Goal: Feedback & Contribution: Contribute content

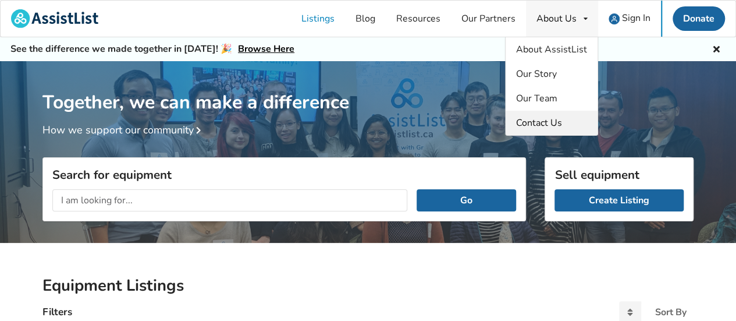
click at [552, 124] on span "Contact Us" at bounding box center [539, 122] width 46 height 13
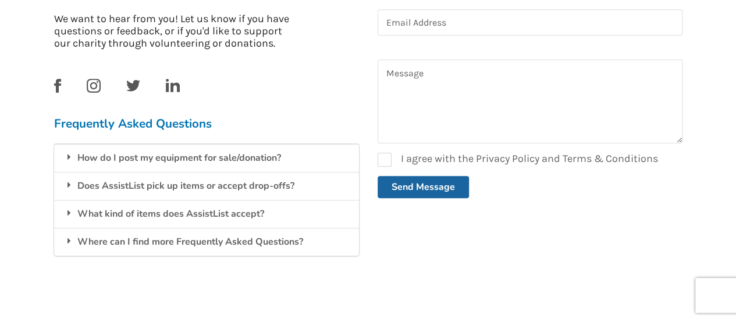
scroll to position [349, 0]
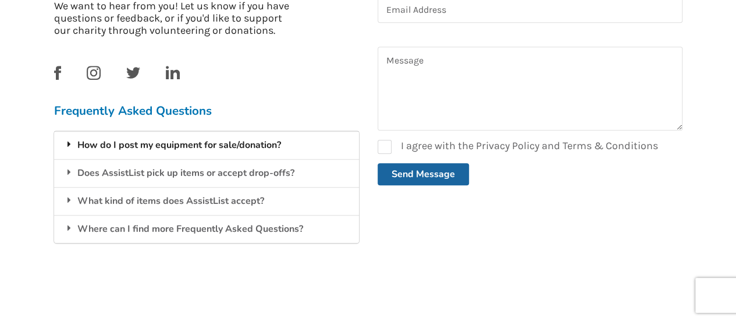
click at [225, 145] on div "How do I post my equipment for sale/donation?" at bounding box center [206, 145] width 305 height 28
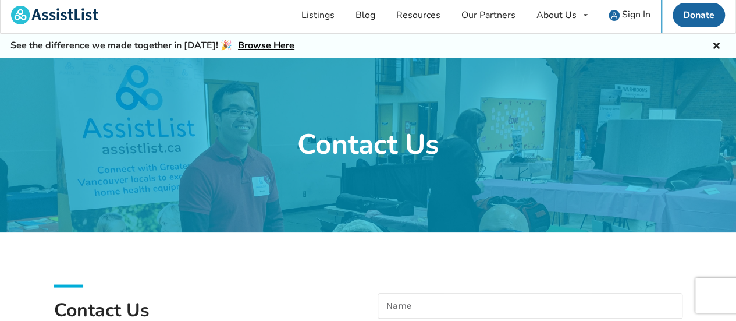
scroll to position [0, 0]
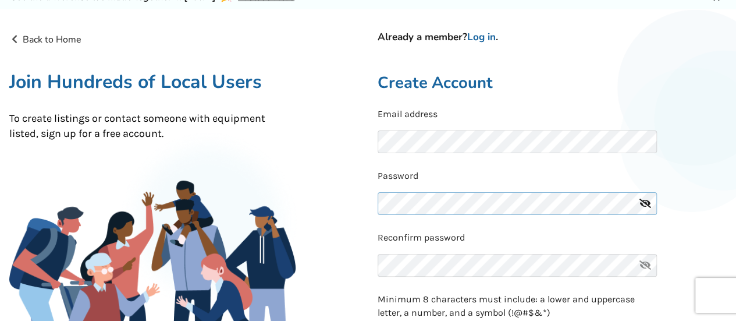
scroll to position [116, 0]
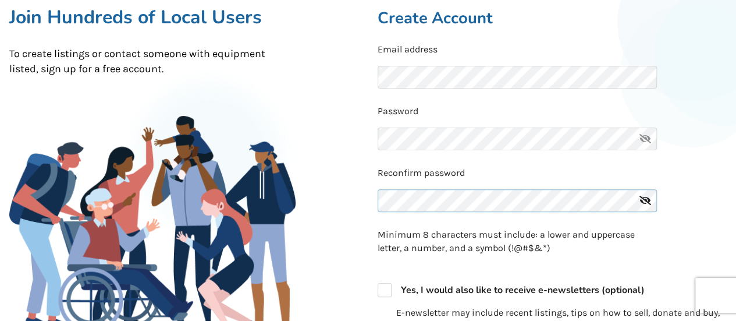
click at [420, 198] on div "Reconfirm password" at bounding box center [553, 192] width 350 height 52
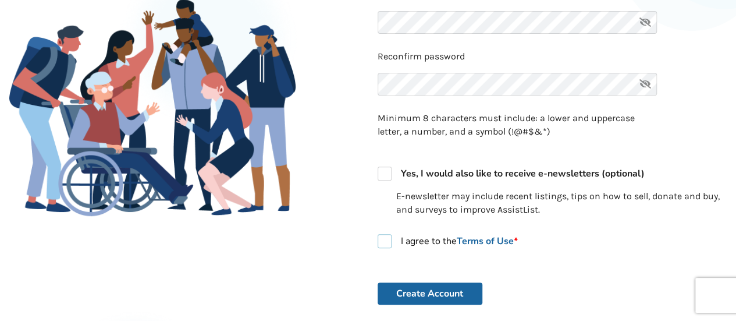
scroll to position [0, 0]
click at [381, 242] on label "I agree to the Terms of Use *" at bounding box center [448, 241] width 140 height 14
checkbox input "true"
click at [427, 294] on button "Create Account" at bounding box center [430, 293] width 105 height 22
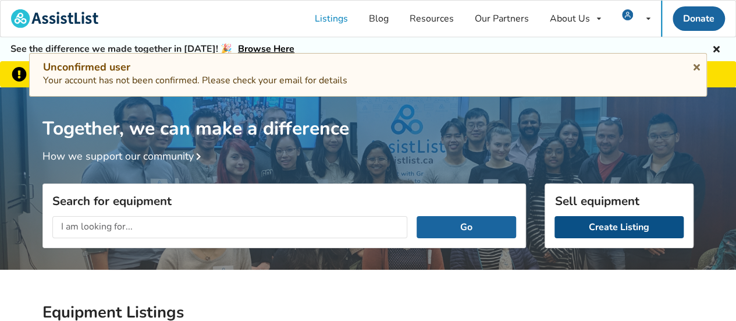
click at [618, 223] on link "Create Listing" at bounding box center [619, 227] width 129 height 22
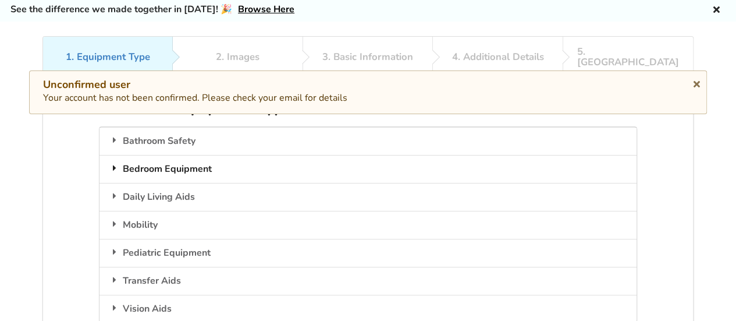
scroll to position [58, 0]
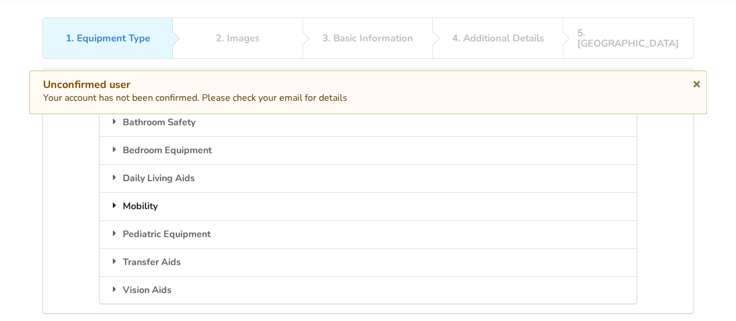
click at [116, 200] on icon at bounding box center [115, 204] width 12 height 9
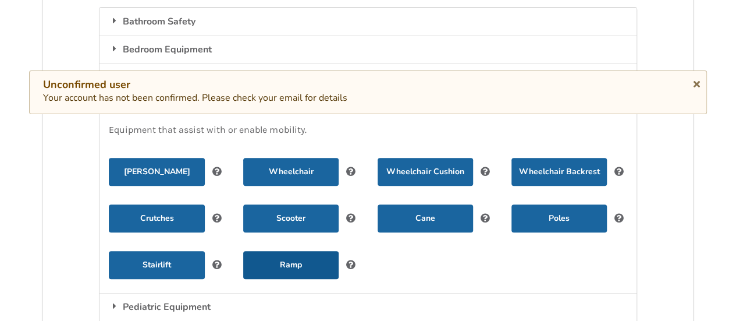
scroll to position [175, 0]
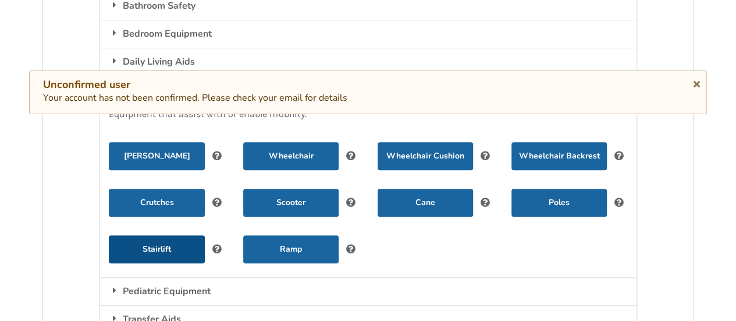
click at [158, 235] on button "Stairlift" at bounding box center [156, 249] width 95 height 28
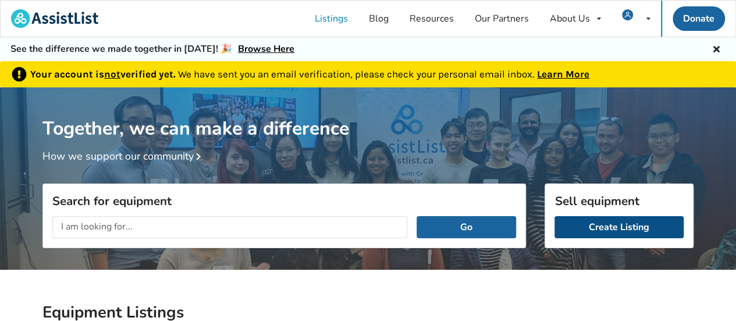
click at [623, 226] on link "Create Listing" at bounding box center [619, 227] width 129 height 22
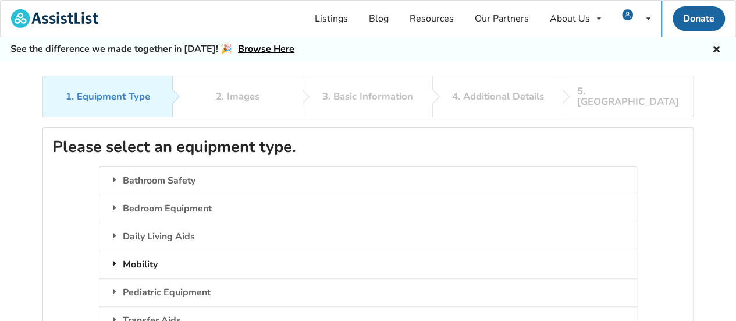
click at [150, 251] on div "Mobility" at bounding box center [368, 264] width 537 height 28
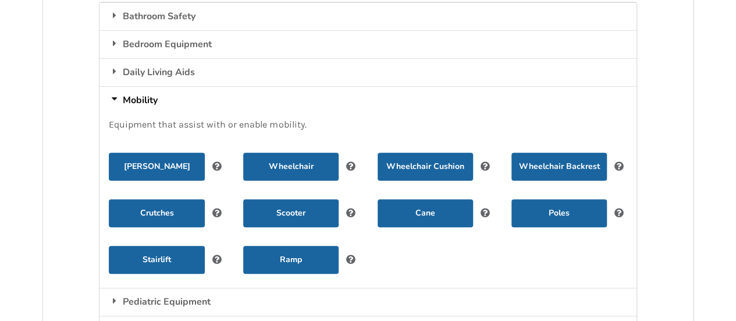
scroll to position [175, 0]
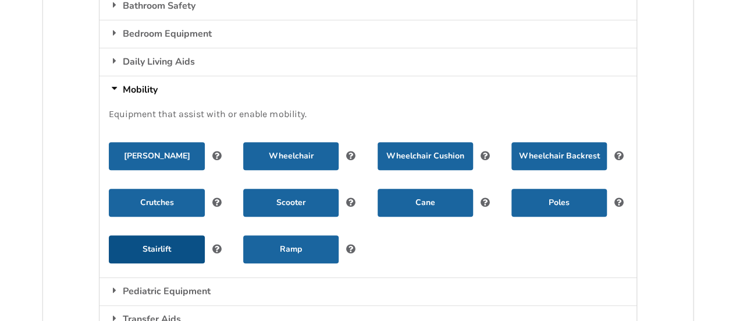
click at [162, 235] on button "Stairlift" at bounding box center [156, 249] width 95 height 28
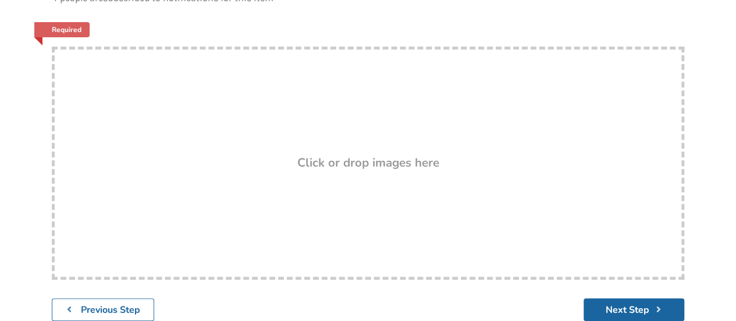
scroll to position [233, 0]
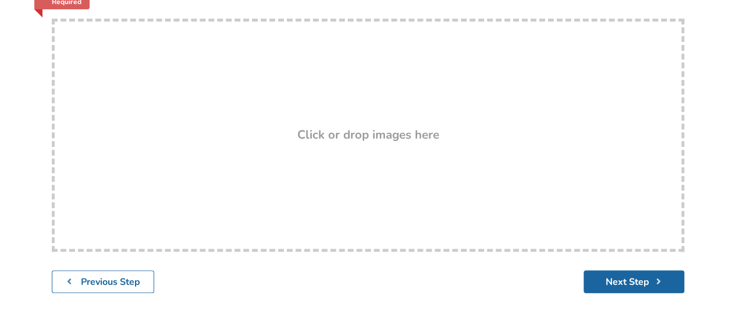
click at [318, 127] on h3 "Click or drop images here" at bounding box center [368, 134] width 142 height 15
type input "C:\fakepath\Picture.jpg"
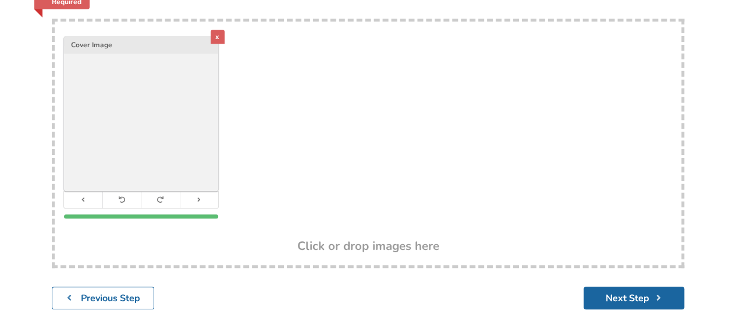
click at [354, 238] on h3 "Click or drop images here" at bounding box center [368, 245] width 142 height 15
type input "C:\fakepath\Picture 2.jpg"
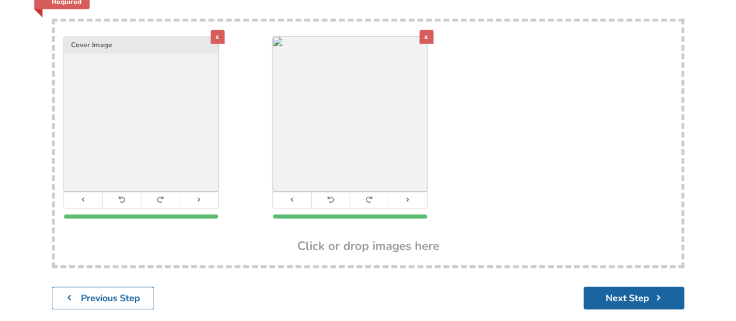
click at [385, 238] on h3 "Click or drop images here" at bounding box center [368, 245] width 142 height 15
type input "C:\fakepath\Picture 5.jpg"
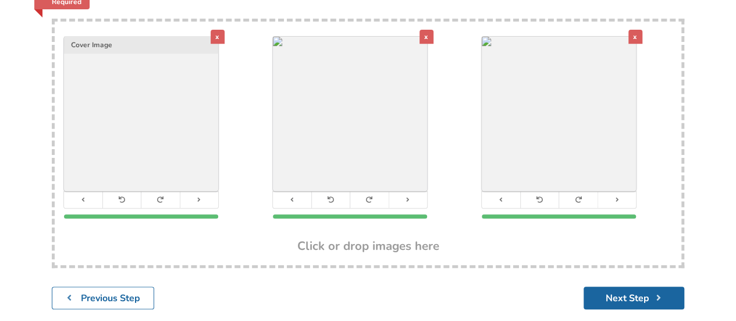
click at [307, 238] on h3 "Click or drop images here" at bounding box center [368, 245] width 142 height 15
type input "C:\fakepath\Picture 3.jpg"
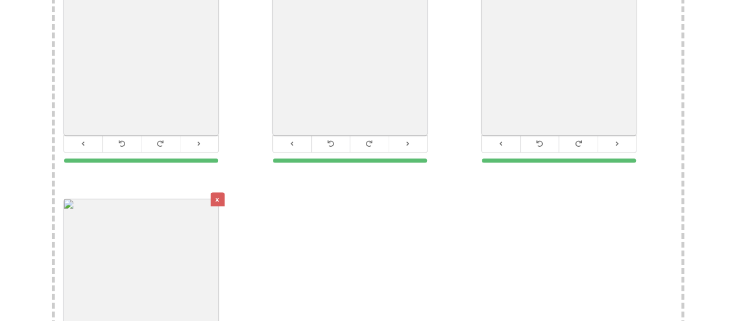
scroll to position [407, 0]
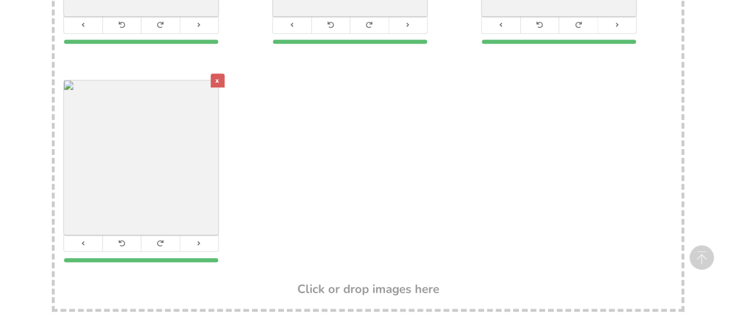
click at [336, 281] on h3 "Click or drop images here" at bounding box center [368, 288] width 142 height 15
type input "C:\fakepath\Picture 5.jpg"
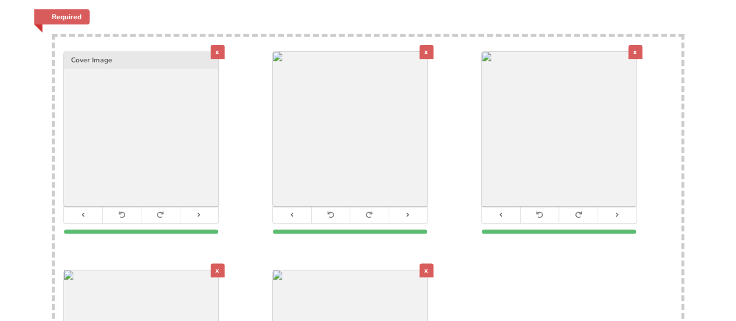
scroll to position [233, 0]
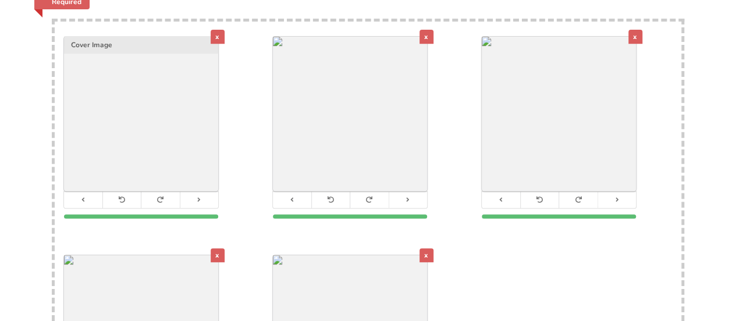
click at [425, 248] on div "x" at bounding box center [427, 255] width 14 height 14
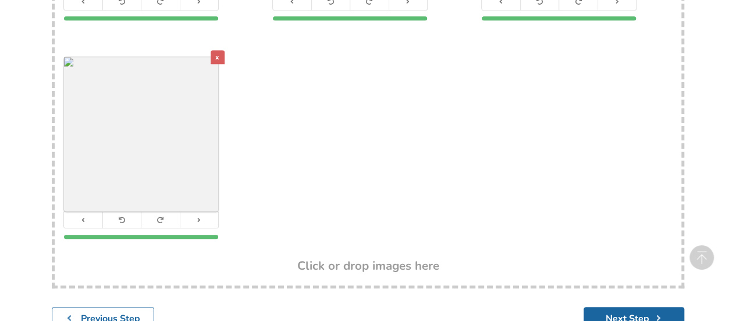
scroll to position [466, 0]
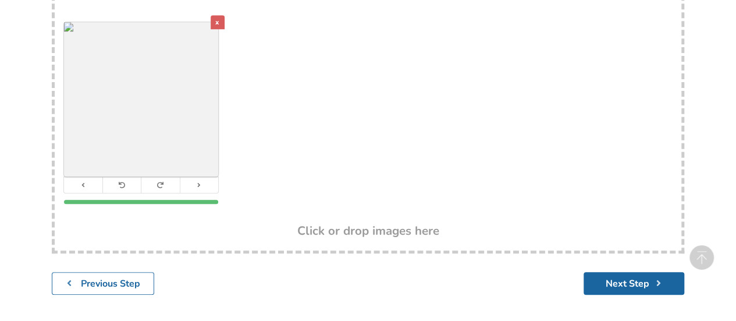
click at [335, 223] on h3 "Click or drop images here" at bounding box center [368, 230] width 142 height 15
type input "C:\fakepath\Picture 3.jpg"
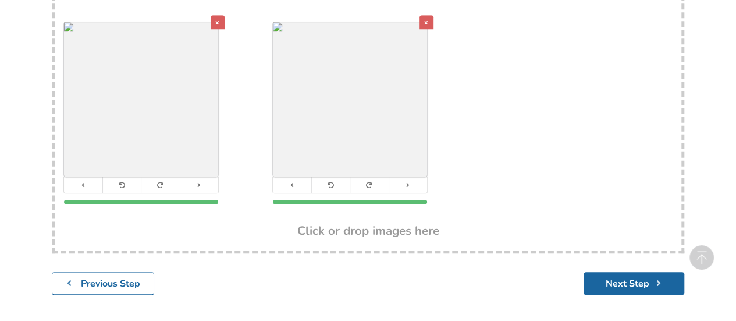
click at [421, 15] on div "x" at bounding box center [427, 22] width 14 height 14
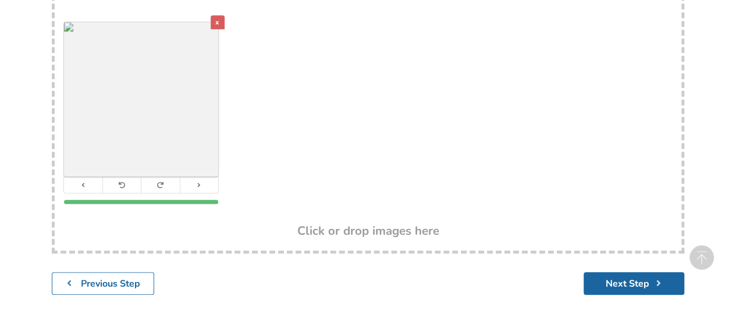
click at [376, 223] on h3 "Click or drop images here" at bounding box center [368, 230] width 142 height 15
type input "C:\fakepath\Picture 2.jpg"
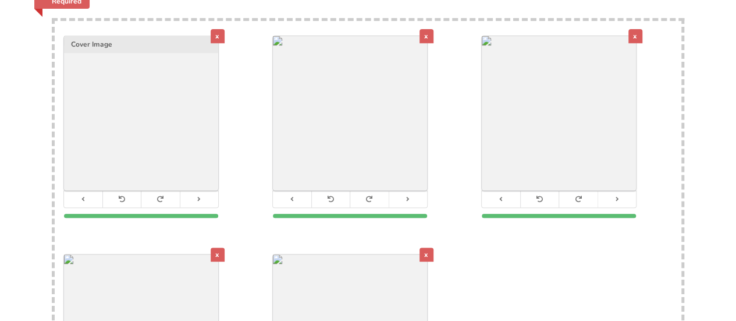
scroll to position [233, 0]
click at [426, 248] on div "x" at bounding box center [427, 255] width 14 height 14
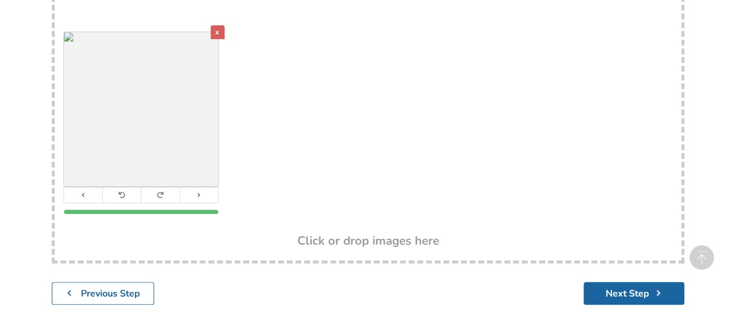
scroll to position [466, 0]
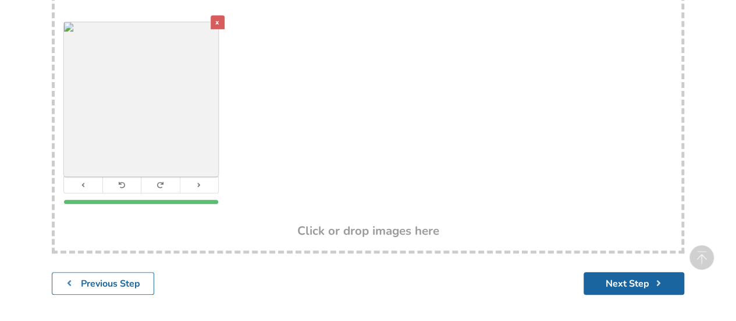
click at [365, 223] on h3 "Click or drop images here" at bounding box center [368, 230] width 142 height 15
type input "C:\fakepath\Picture 5.jpg"
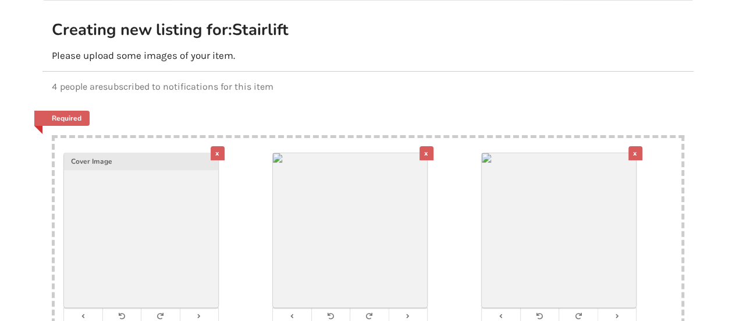
scroll to position [349, 0]
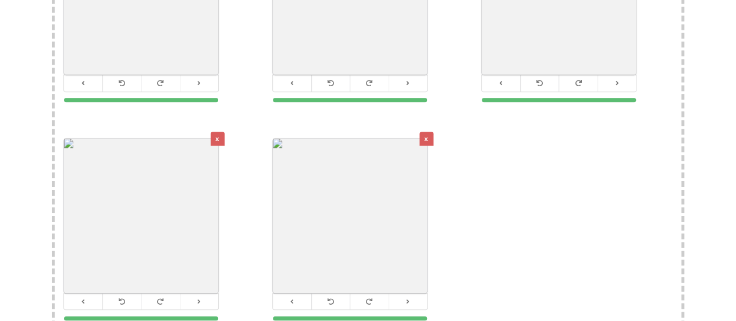
click at [432, 132] on div "x" at bounding box center [427, 139] width 14 height 14
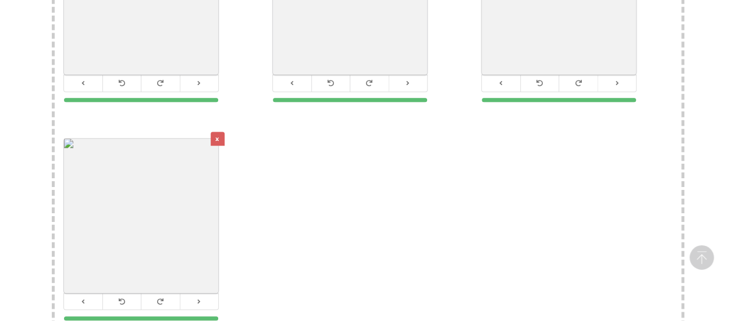
scroll to position [504, 0]
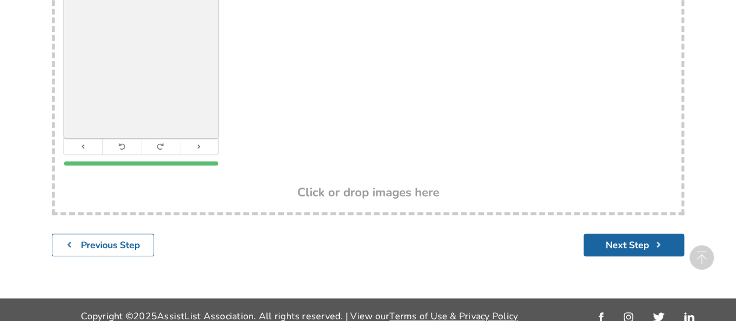
click at [355, 185] on h3 "Click or drop images here" at bounding box center [368, 192] width 142 height 15
type input "C:\fakepath\Picture 3.jpg"
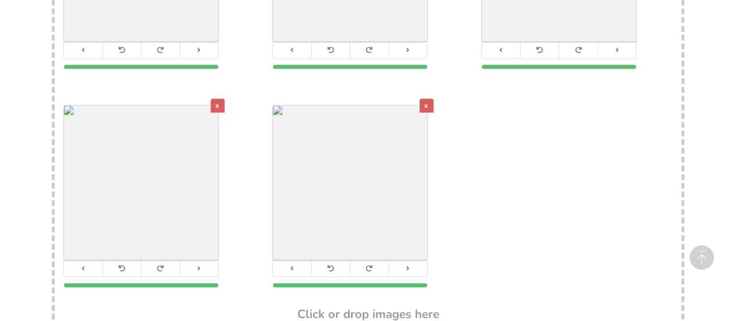
scroll to position [329, 0]
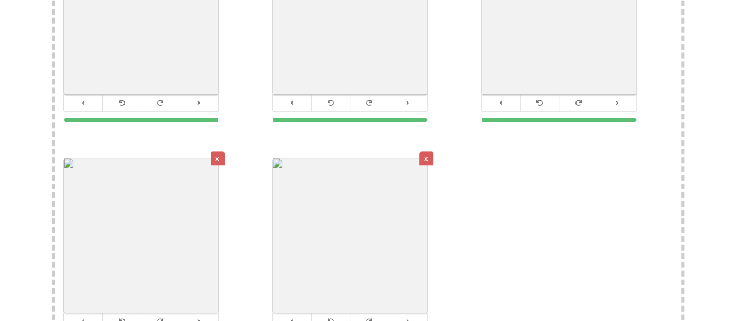
click at [421, 151] on div "x" at bounding box center [427, 158] width 14 height 14
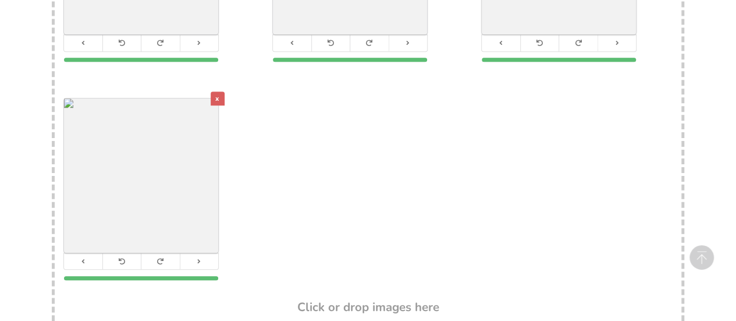
scroll to position [446, 0]
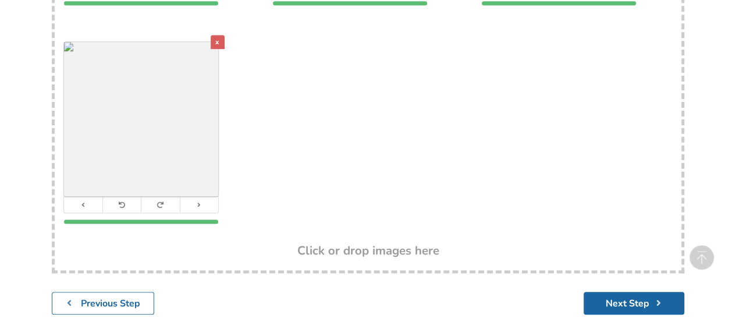
click at [335, 243] on h3 "Click or drop images here" at bounding box center [368, 250] width 142 height 15
type input "C:\fakepath\Picture.jpg"
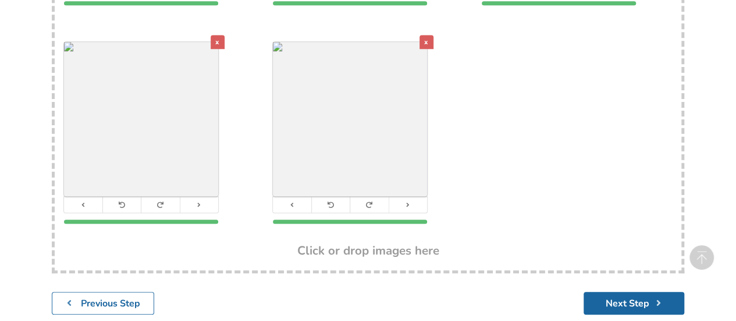
click at [430, 35] on div "x" at bounding box center [427, 42] width 14 height 14
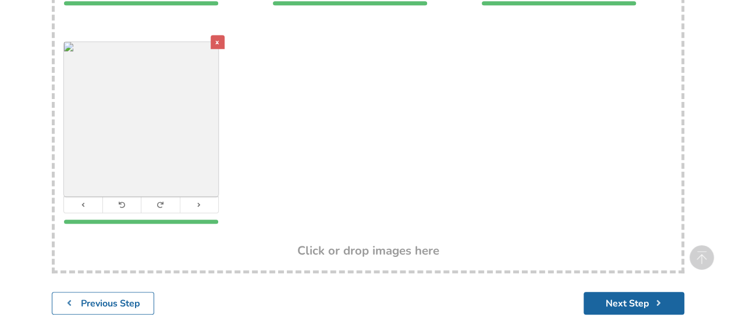
click at [329, 243] on h3 "Click or drop images here" at bounding box center [368, 250] width 142 height 15
type input "C:\fakepath\Picture 2.jpg"
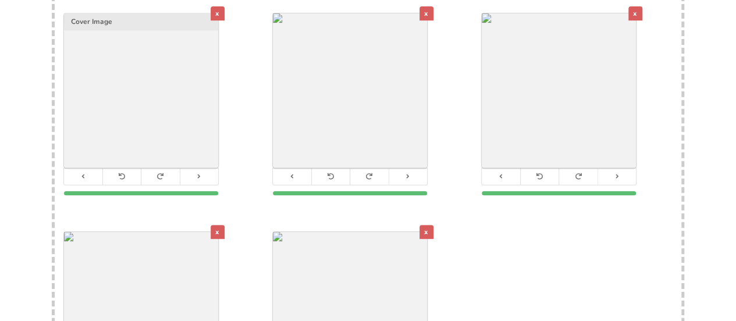
scroll to position [271, 0]
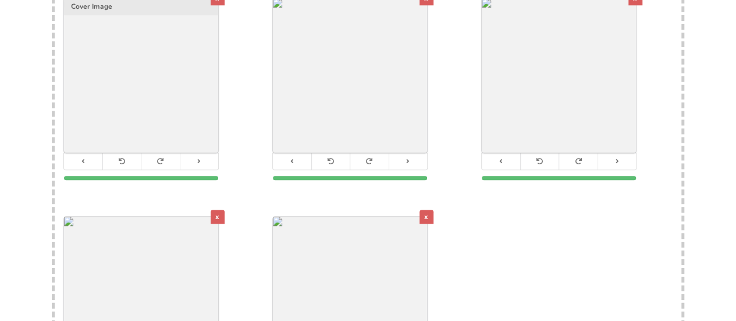
click at [425, 210] on div "x" at bounding box center [427, 217] width 14 height 14
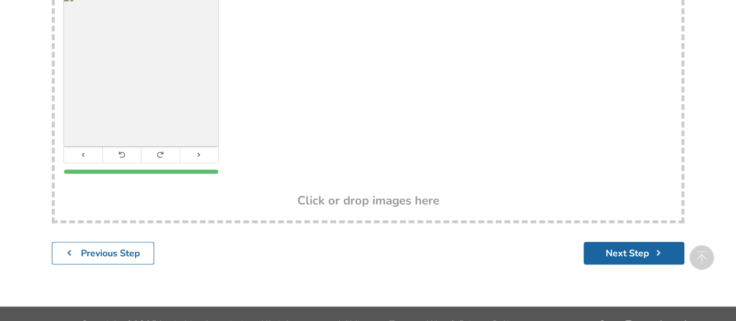
scroll to position [504, 0]
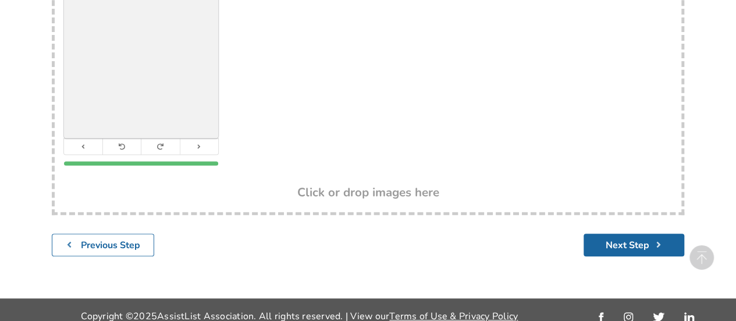
click at [328, 185] on h3 "Click or drop images here" at bounding box center [368, 192] width 142 height 15
type input "C:\fakepath\Picture 4.jpg"
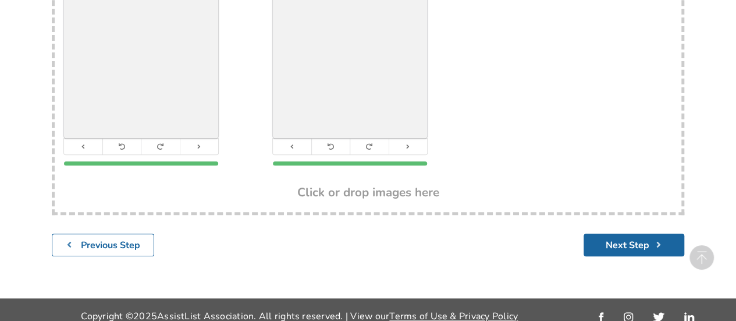
click at [320, 185] on h3 "Click or drop images here" at bounding box center [368, 192] width 142 height 15
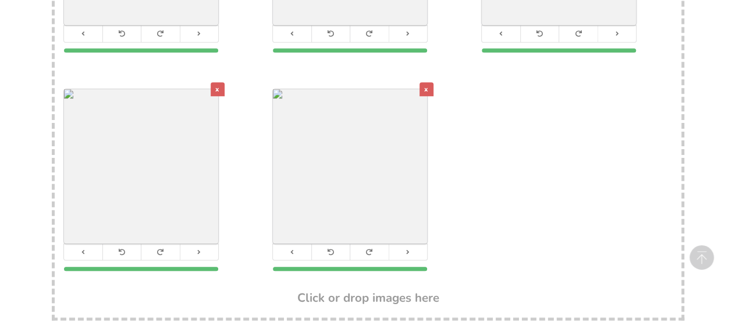
scroll to position [329, 0]
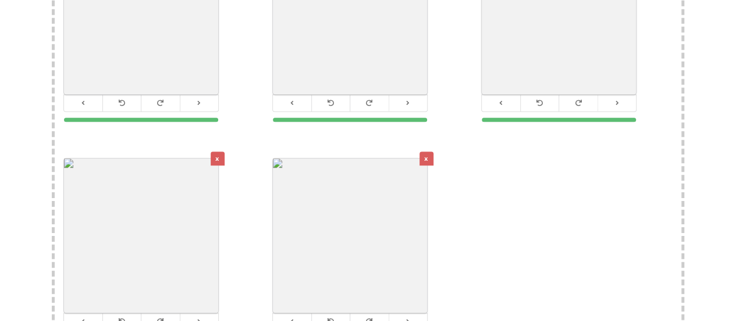
type input "C:\fakepath\Picture.jpg"
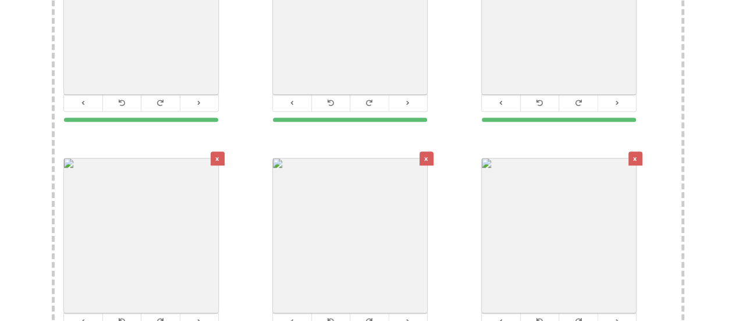
click at [633, 151] on div "x" at bounding box center [636, 158] width 14 height 14
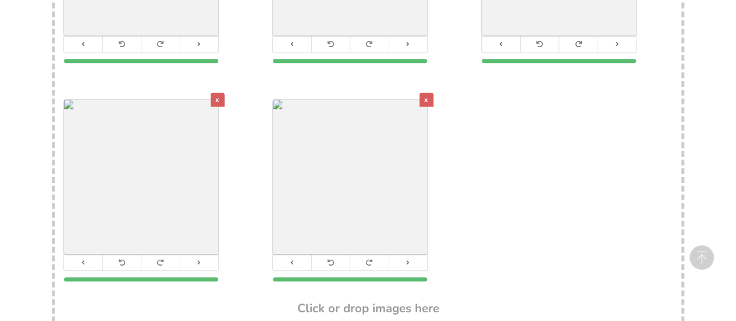
scroll to position [446, 0]
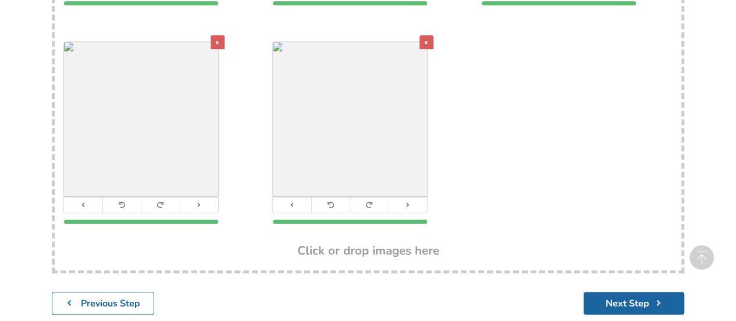
click at [390, 243] on h3 "Click or drop images here" at bounding box center [368, 250] width 142 height 15
type input "C:\fakepath\Picture 6.jpg"
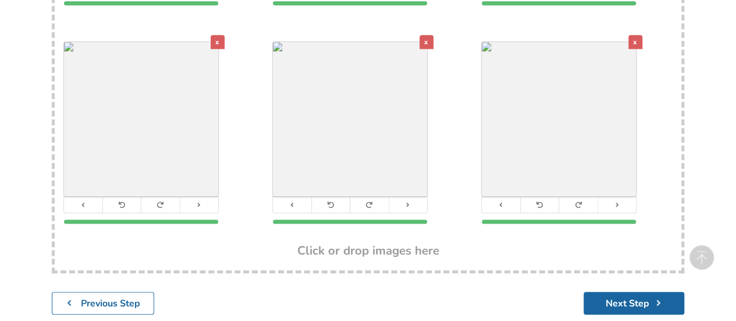
click at [333, 243] on h3 "Click or drop images here" at bounding box center [368, 250] width 142 height 15
type input "C:\fakepath\Picture 7.jpg"
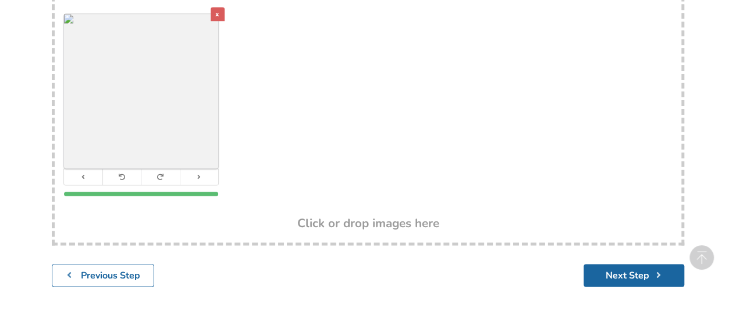
scroll to position [722, 0]
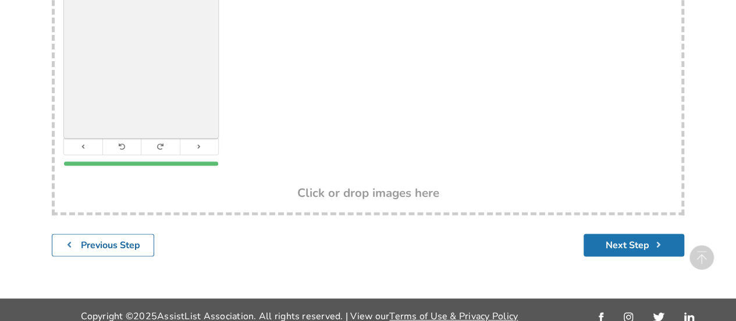
click at [615, 233] on button "Next Step" at bounding box center [634, 244] width 101 height 23
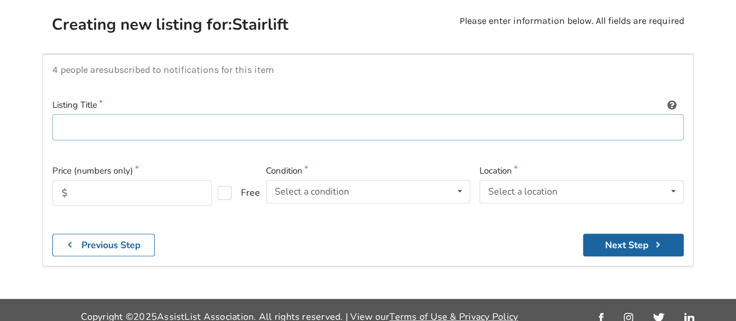
click at [172, 114] on input at bounding box center [368, 127] width 632 height 26
type input "Acorn 130 Superglide Straight Stairlife"
click at [146, 180] on input "text" at bounding box center [131, 193] width 159 height 26
type input "1200"
click at [334, 187] on div "Select a condition" at bounding box center [312, 191] width 75 height 9
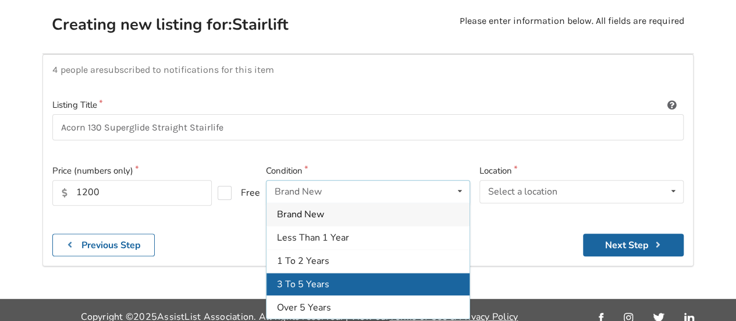
click at [331, 272] on div "3 To 5 Years" at bounding box center [368, 283] width 203 height 23
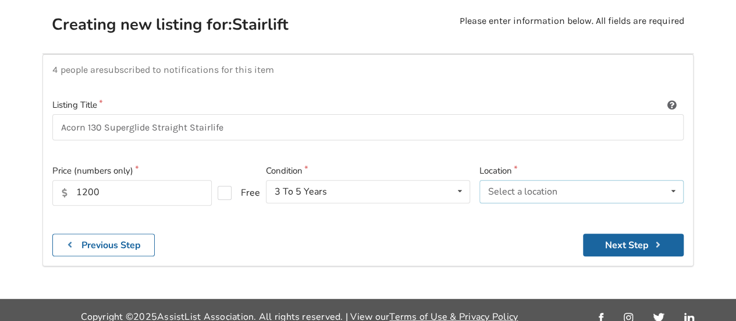
click at [513, 180] on div "Select a location Abbotsford Burnaby Chilliwack Coquitlam Delta Langley Maple R…" at bounding box center [582, 191] width 204 height 23
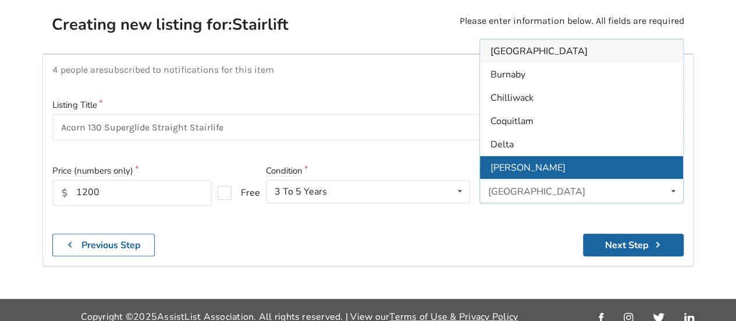
click at [511, 161] on span "[PERSON_NAME]" at bounding box center [528, 167] width 75 height 13
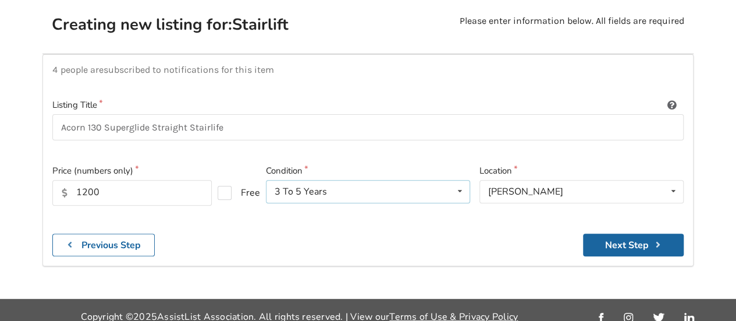
click at [460, 180] on icon at bounding box center [460, 191] width 17 height 22
click at [504, 210] on div "Location Langley Abbotsford Burnaby Chilliwack Coquitlam Delta Langley Maple Ri…" at bounding box center [582, 194] width 214 height 60
click at [628, 236] on button "Next Step" at bounding box center [633, 244] width 101 height 23
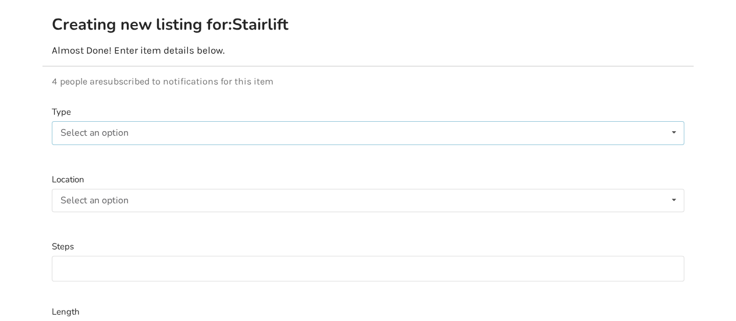
click at [238, 121] on div "Select an option Straight Curved" at bounding box center [368, 132] width 633 height 23
click at [93, 150] on span "Straight" at bounding box center [80, 156] width 34 height 13
click at [169, 189] on div "Select an option Indoor Outdoor" at bounding box center [368, 200] width 633 height 23
click at [128, 217] on div "Indoor" at bounding box center [368, 222] width 632 height 23
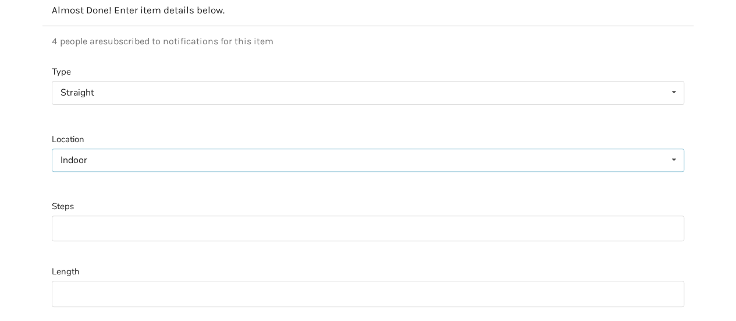
scroll to position [180, 0]
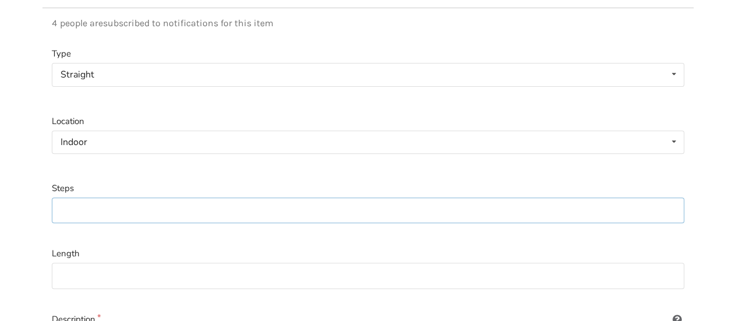
click at [139, 200] on input at bounding box center [368, 210] width 633 height 26
type input "1"
type input "13"
click at [149, 263] on input at bounding box center [368, 276] width 633 height 26
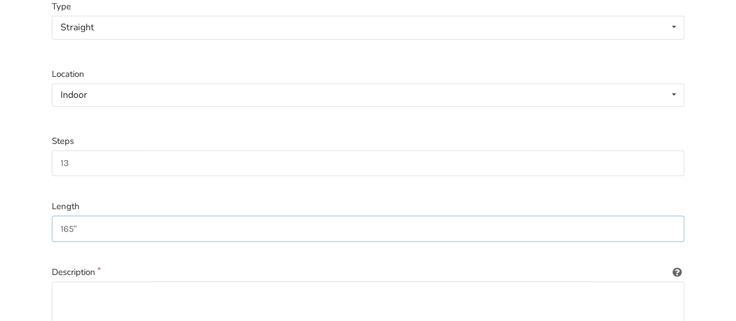
scroll to position [296, 0]
type input "165""
click at [138, 226] on textarea at bounding box center [368, 268] width 633 height 112
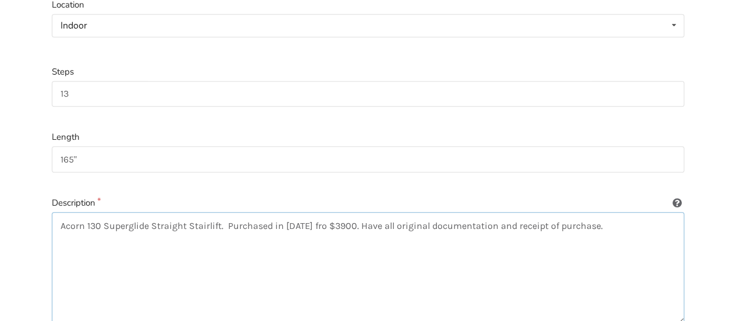
click at [318, 212] on textarea "Acorn 130 Superglide Straight Stairlift. Purchased in 2020 fro $3900. Have all …" at bounding box center [368, 268] width 633 height 112
drag, startPoint x: 599, startPoint y: 212, endPoint x: 584, endPoint y: 209, distance: 14.8
click at [598, 212] on textarea "Acorn 130 Superglide Straight Stairlift. Purchased in 2020 for $3900. Have all …" at bounding box center [368, 268] width 633 height 112
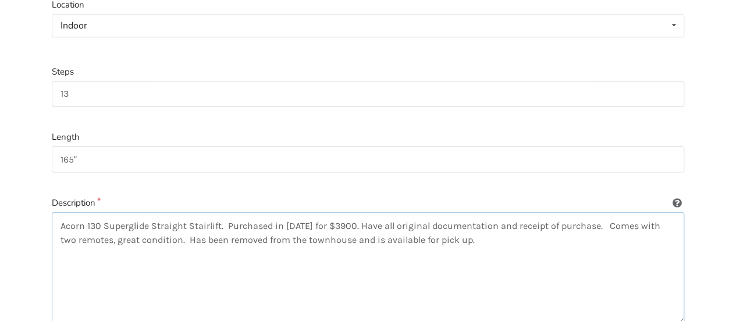
click at [336, 224] on textarea "Acorn 130 Superglide Straight Stairlift. Purchased in 2020 for $3900. Have all …" at bounding box center [368, 268] width 633 height 112
type textarea "Acorn 130 Superglide Straight Stairlift. Purchased in 2020 for $3900. Have all …"
click at [77, 81] on input "13" at bounding box center [368, 94] width 633 height 26
type input "1"
click at [171, 225] on textarea "Acorn 130 Superglide Straight Stairlift. Purchased in 2020 for $3900. Have all …" at bounding box center [368, 268] width 633 height 112
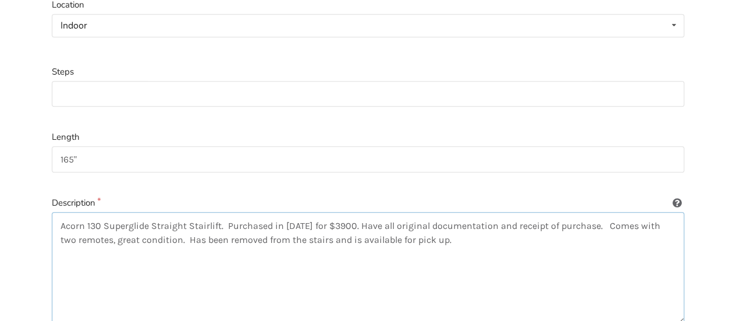
click at [442, 224] on textarea "Acorn 130 Superglide Straight Stairlift. Purchased in 2020 for $3900. Have all …" at bounding box center [368, 268] width 633 height 112
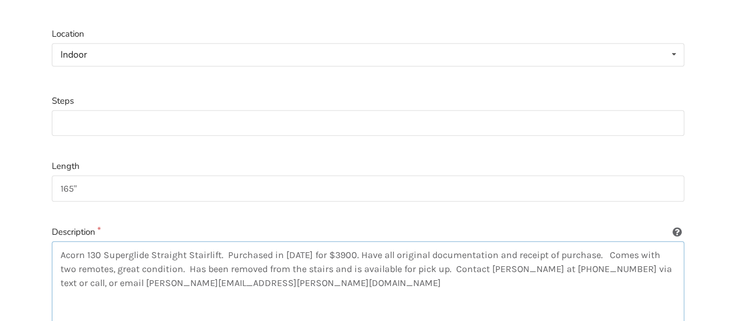
scroll to position [336, 0]
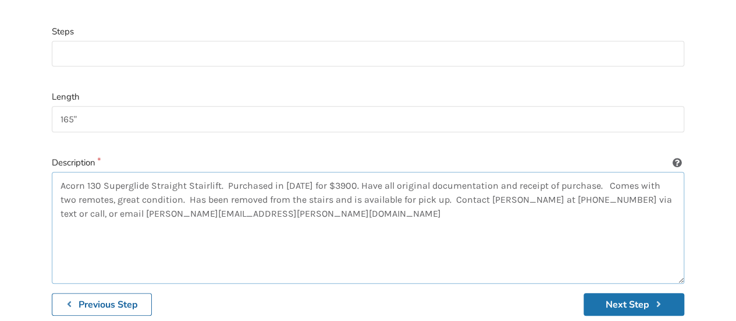
type textarea "Acorn 130 Superglide Straight Stairlift. Purchased in 2020 for $3900. Have all …"
click at [609, 293] on button "Next Step" at bounding box center [634, 304] width 101 height 23
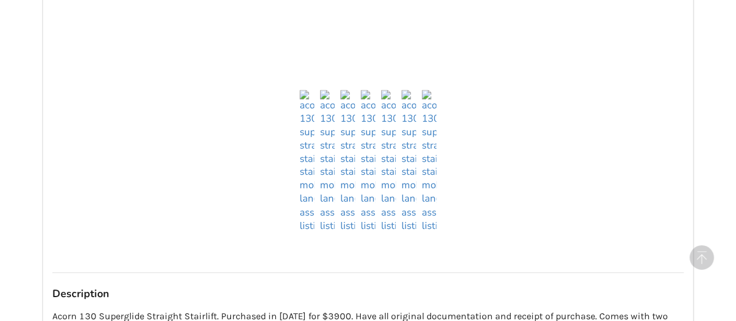
scroll to position [931, 0]
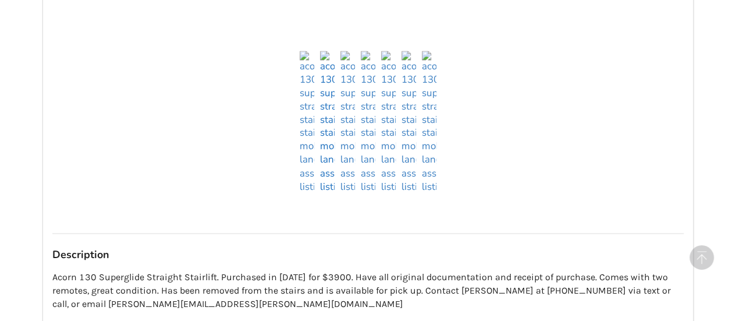
click at [330, 177] on img at bounding box center [327, 122] width 15 height 143
click at [348, 176] on img at bounding box center [348, 122] width 15 height 143
click at [368, 176] on img at bounding box center [368, 122] width 15 height 143
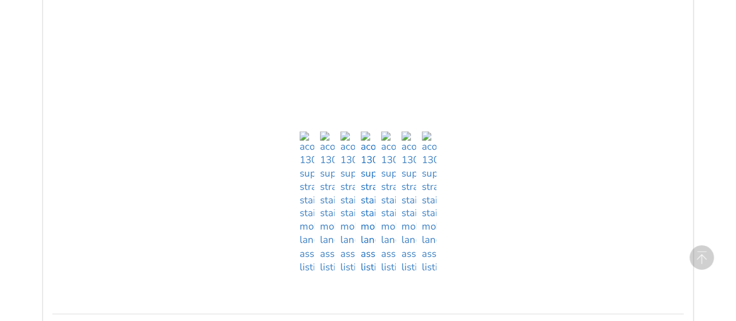
scroll to position [990, 0]
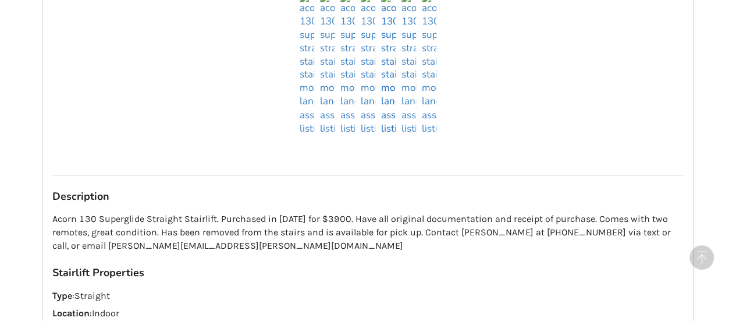
click at [391, 120] on img at bounding box center [388, 63] width 15 height 143
click at [411, 119] on img at bounding box center [409, 63] width 15 height 143
click at [431, 119] on img at bounding box center [429, 63] width 15 height 143
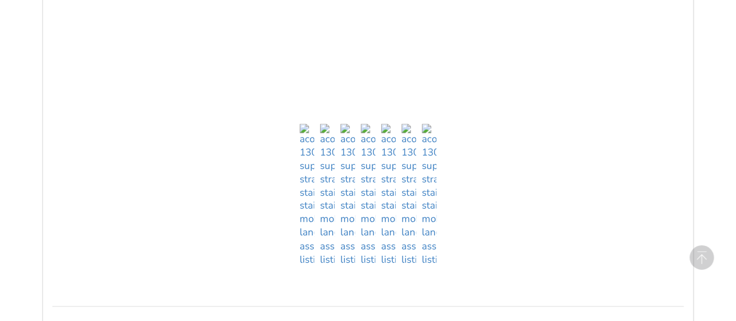
scroll to position [873, 0]
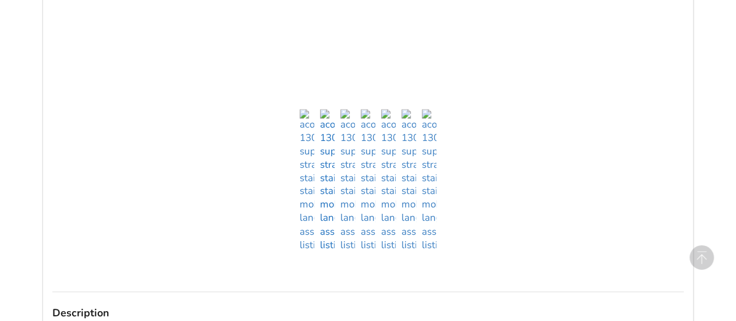
click at [326, 228] on img at bounding box center [327, 180] width 15 height 143
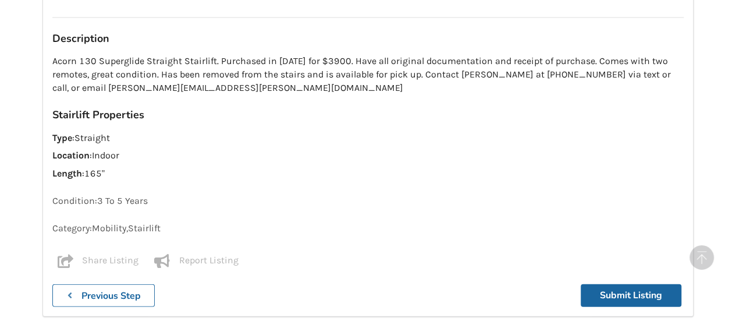
scroll to position [1164, 0]
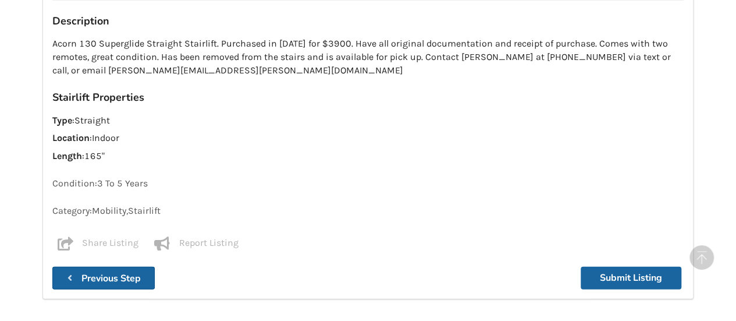
click at [113, 272] on b "Previous Step" at bounding box center [110, 278] width 59 height 13
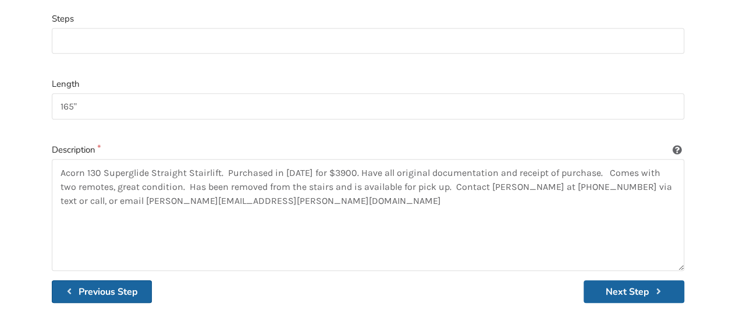
click at [114, 280] on button "Previous Step" at bounding box center [102, 291] width 100 height 23
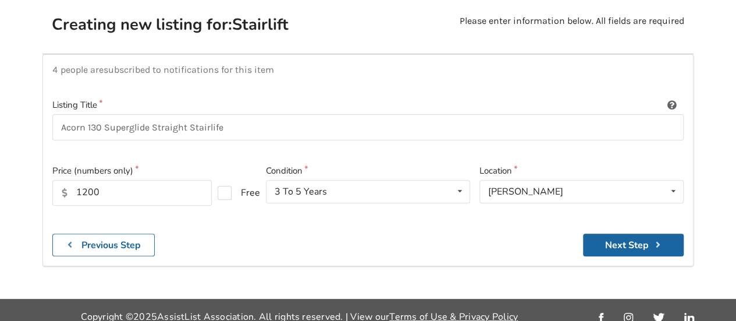
scroll to position [63, 0]
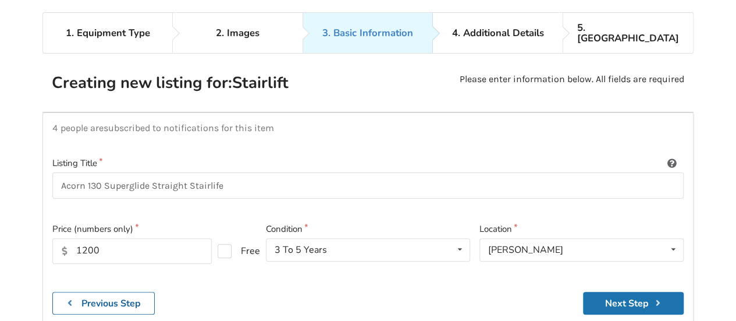
click at [612, 292] on button "Next Step" at bounding box center [633, 303] width 101 height 23
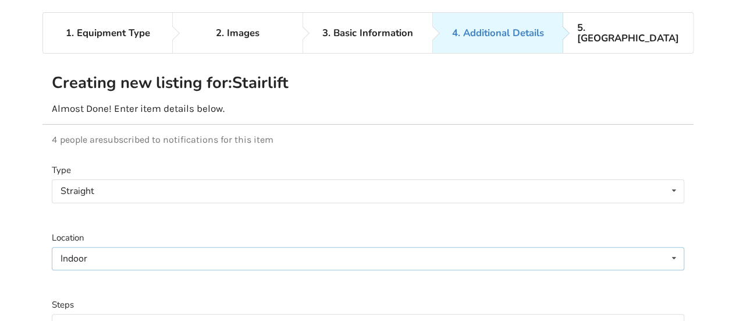
click at [143, 247] on div "Indoor Indoor Outdoor" at bounding box center [368, 258] width 633 height 23
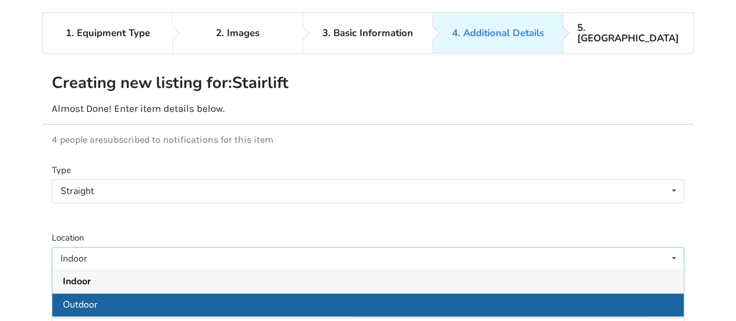
click at [87, 293] on div "Outdoor" at bounding box center [368, 304] width 632 height 23
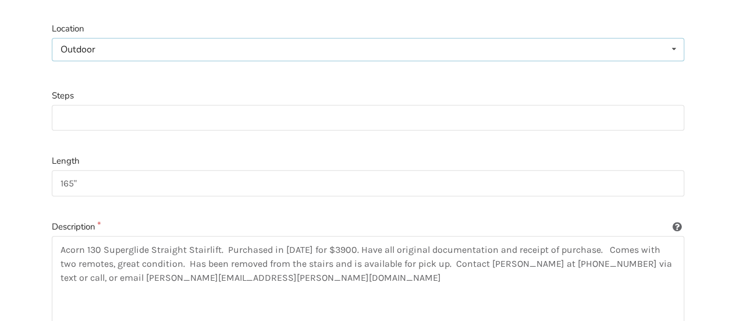
scroll to position [296, 0]
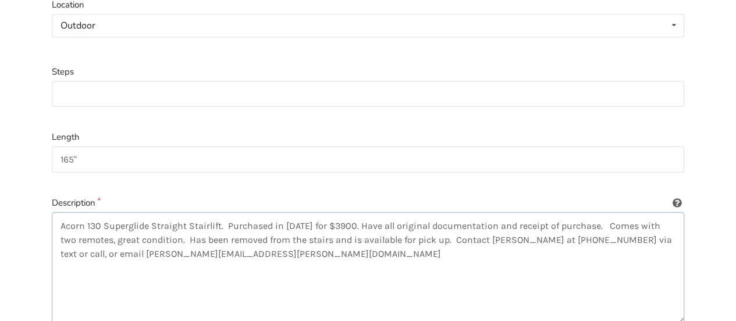
click at [435, 226] on textarea "Acorn 130 Superglide Straight Stairlift. Purchased in 2020 for $3900. Have all …" at bounding box center [368, 268] width 633 height 112
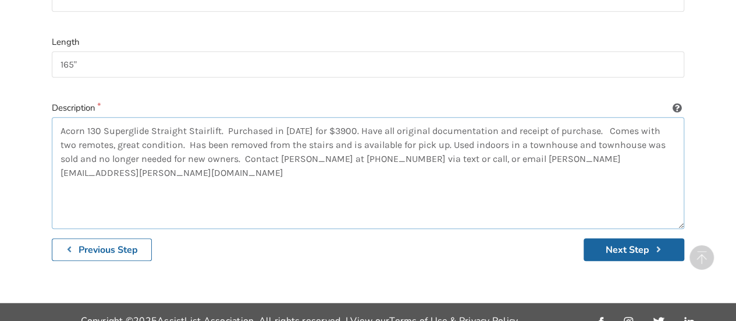
scroll to position [395, 0]
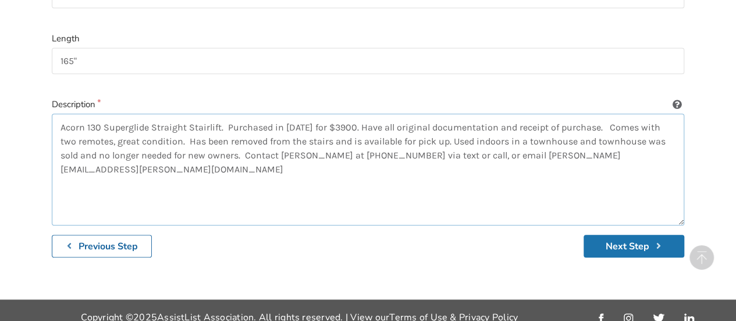
type textarea "Acorn 130 Superglide Straight Stairlift. Purchased in 2020 for $3900. Have all …"
click at [620, 235] on button "Next Step" at bounding box center [634, 246] width 101 height 23
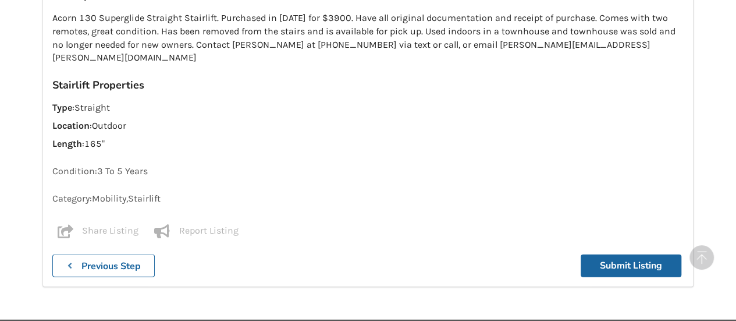
scroll to position [1197, 0]
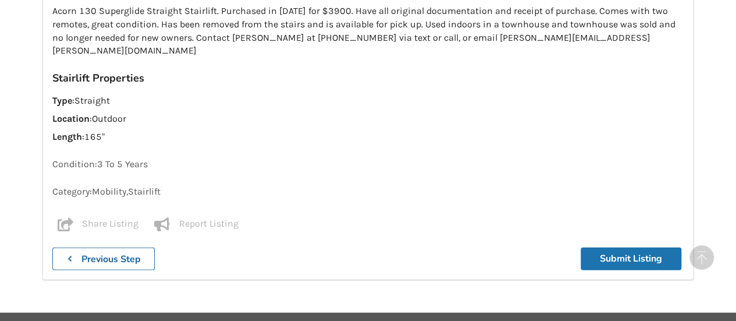
click at [612, 247] on button "Submit Listing" at bounding box center [631, 258] width 101 height 23
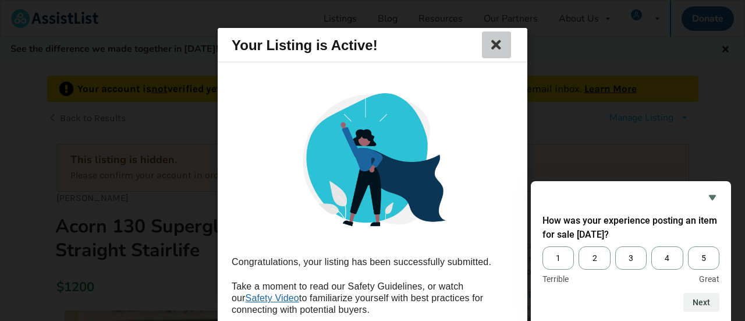
click at [490, 45] on icon at bounding box center [496, 45] width 16 height 14
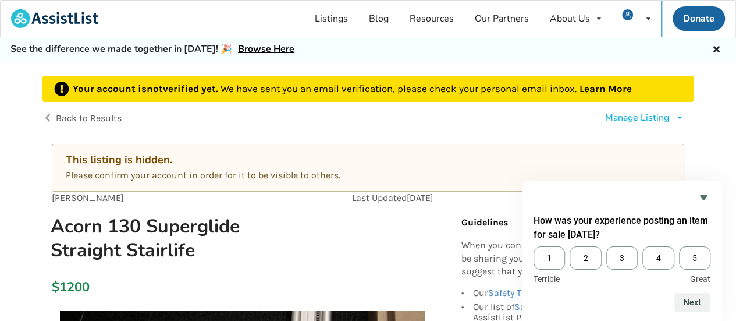
click at [653, 115] on div "Manage Listing" at bounding box center [637, 117] width 64 height 13
click at [488, 116] on div "Manage Listing Edit listing Delete listing" at bounding box center [531, 118] width 326 height 33
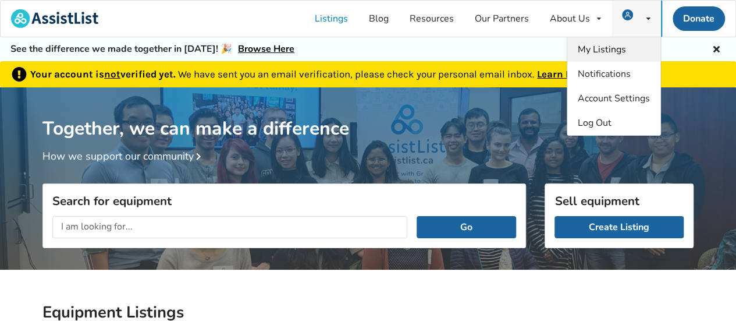
click at [616, 48] on span "My Listings" at bounding box center [602, 49] width 48 height 13
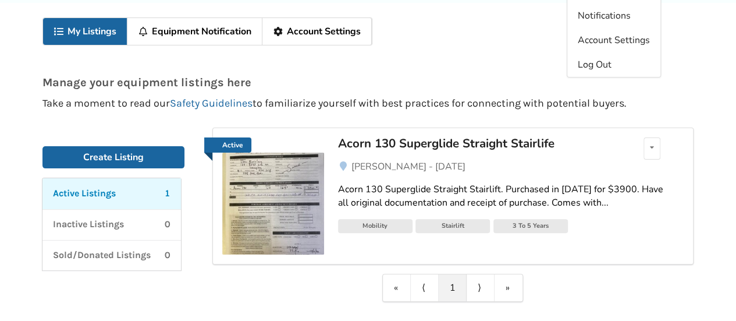
scroll to position [93, 0]
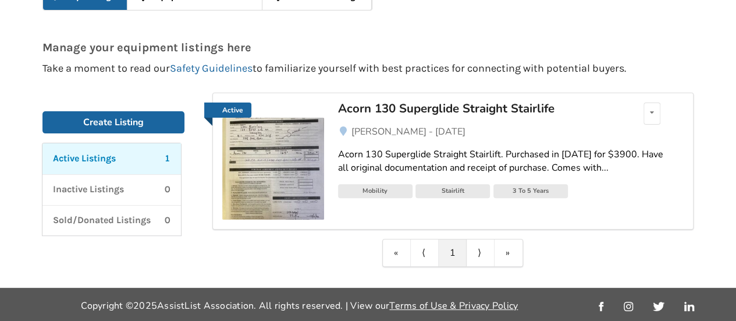
click at [281, 176] on img at bounding box center [273, 169] width 102 height 102
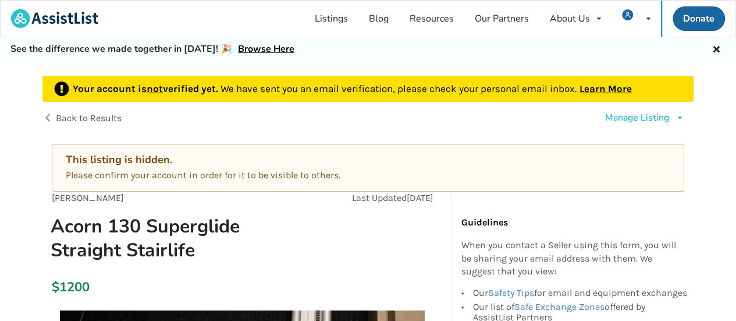
click at [609, 86] on link "Learn More" at bounding box center [606, 89] width 52 height 12
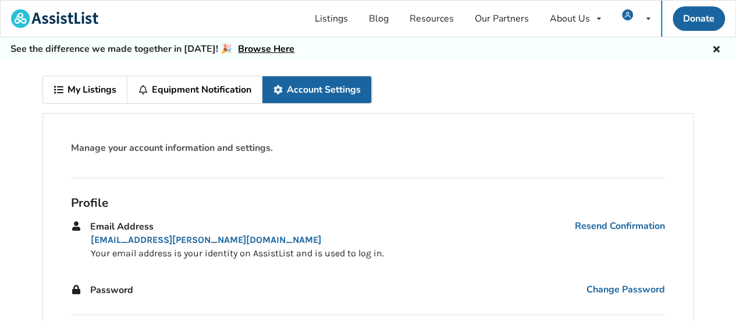
scroll to position [58, 0]
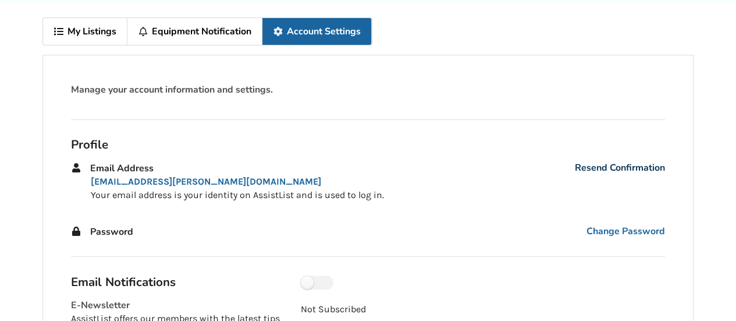
click at [625, 166] on link "Resend Confirmation" at bounding box center [620, 167] width 90 height 13
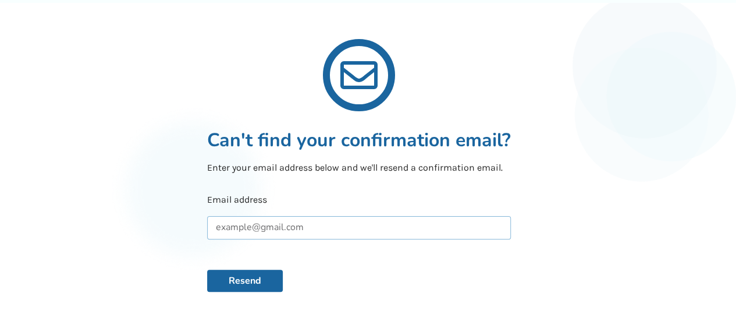
click at [311, 230] on input "text" at bounding box center [359, 227] width 304 height 23
type input "carrief@shaw.ca"
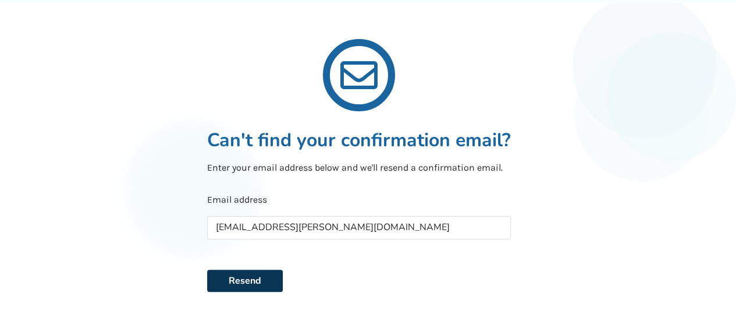
click at [249, 283] on button "Resend" at bounding box center [245, 280] width 76 height 22
